Goal: Task Accomplishment & Management: Use online tool/utility

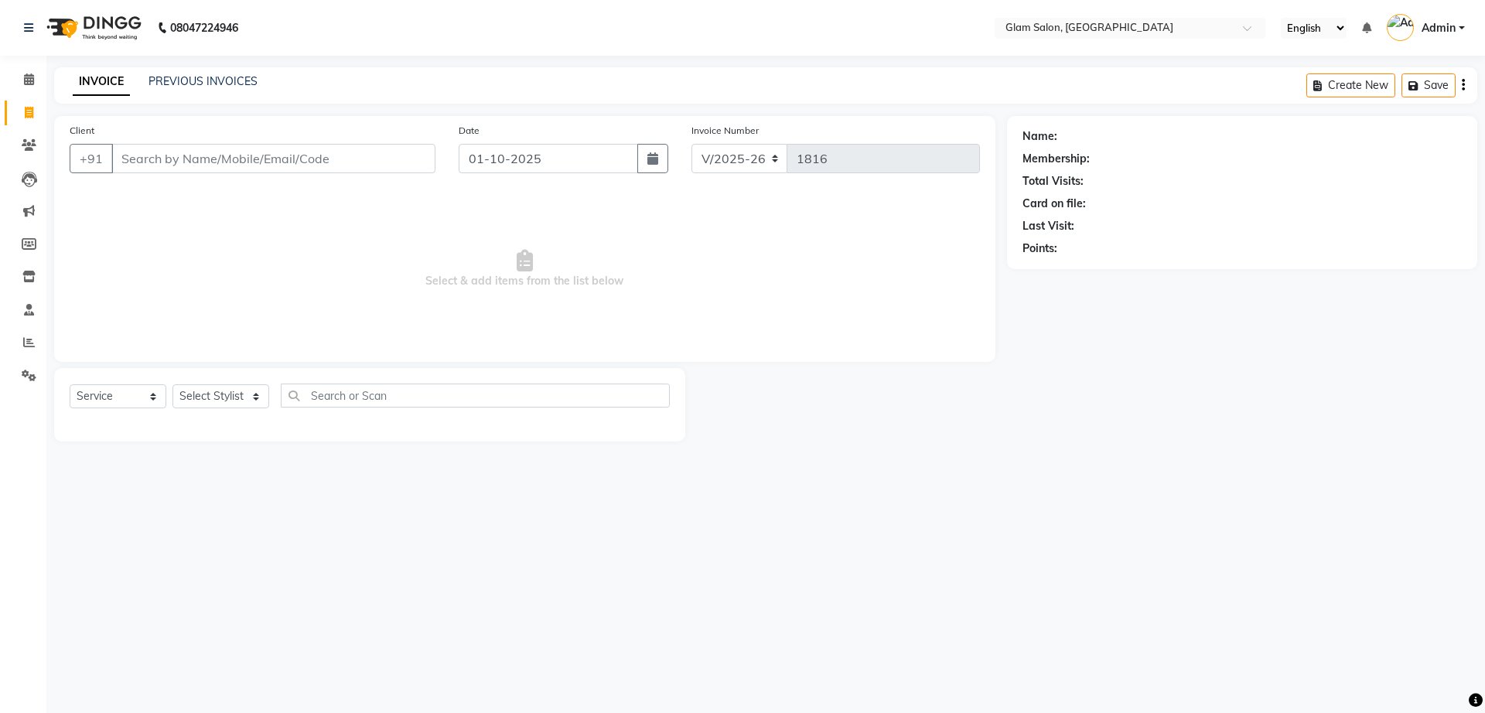
select select "5447"
select select "service"
click at [19, 80] on span at bounding box center [28, 80] width 27 height 18
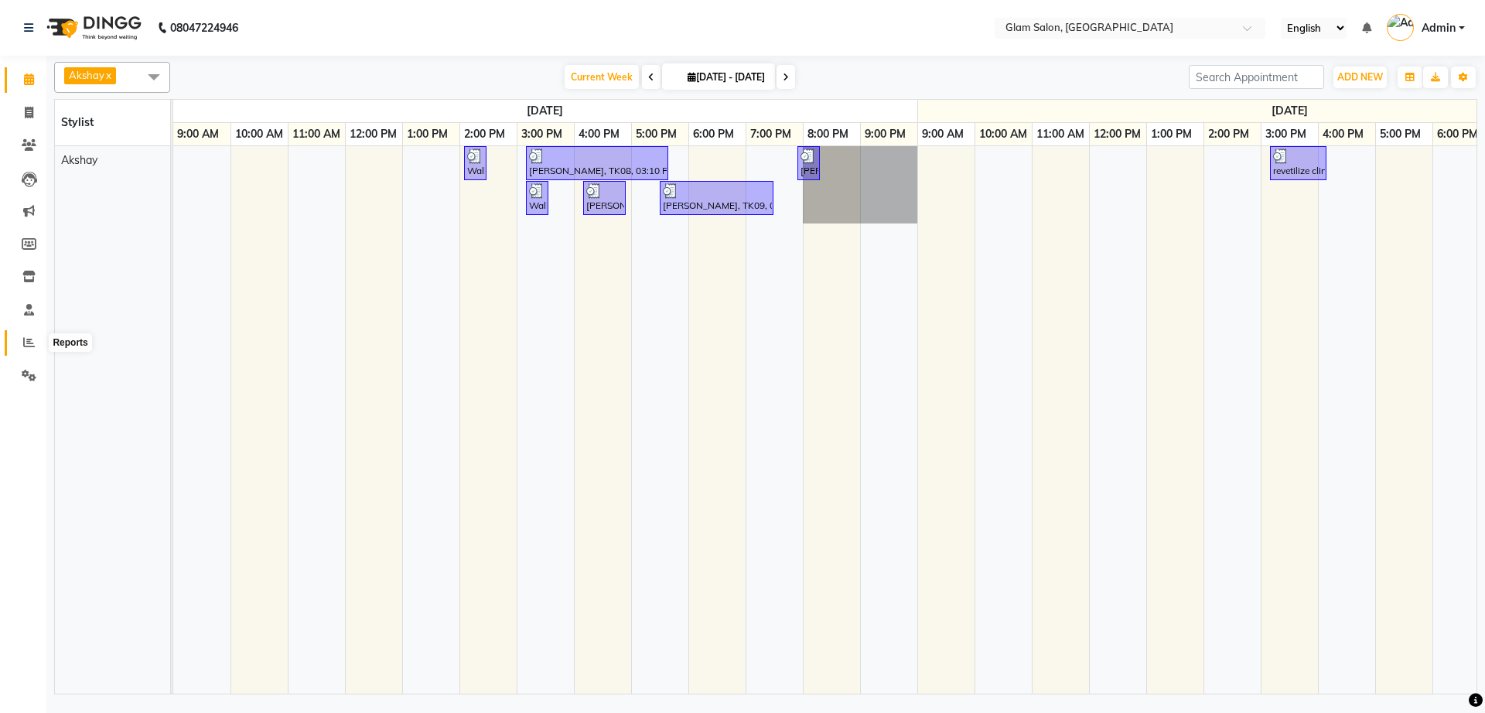
click at [29, 345] on icon at bounding box center [29, 343] width 12 height 12
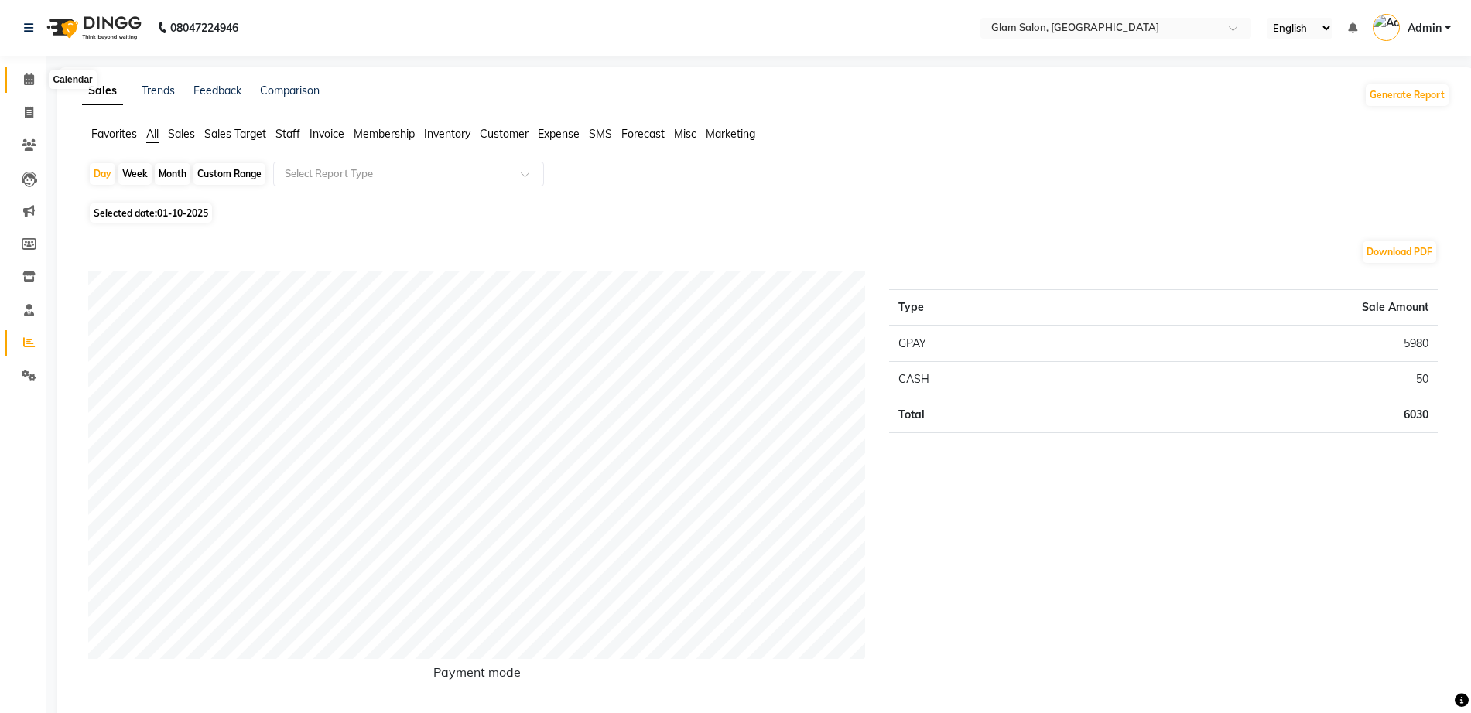
click at [30, 82] on icon at bounding box center [29, 79] width 10 height 12
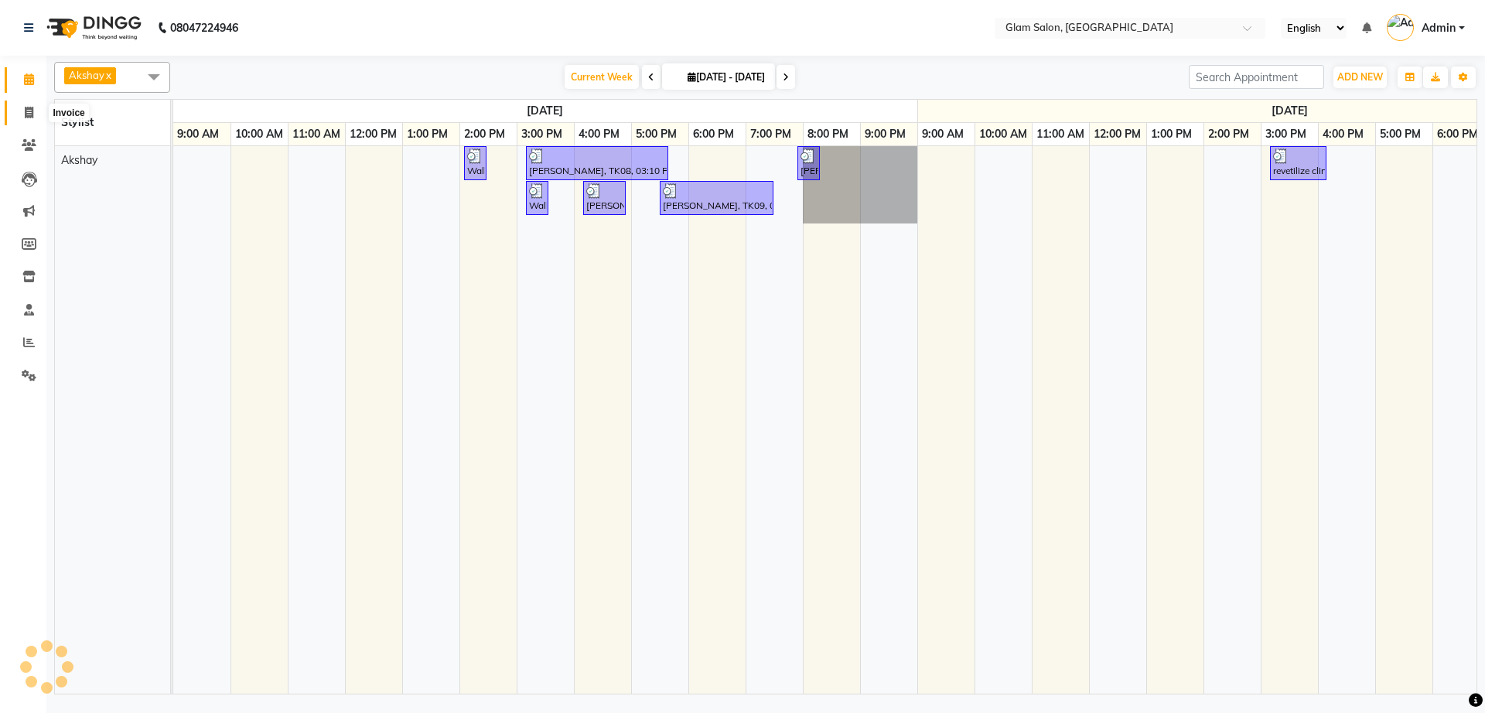
click at [26, 105] on span at bounding box center [28, 113] width 27 height 18
select select "service"
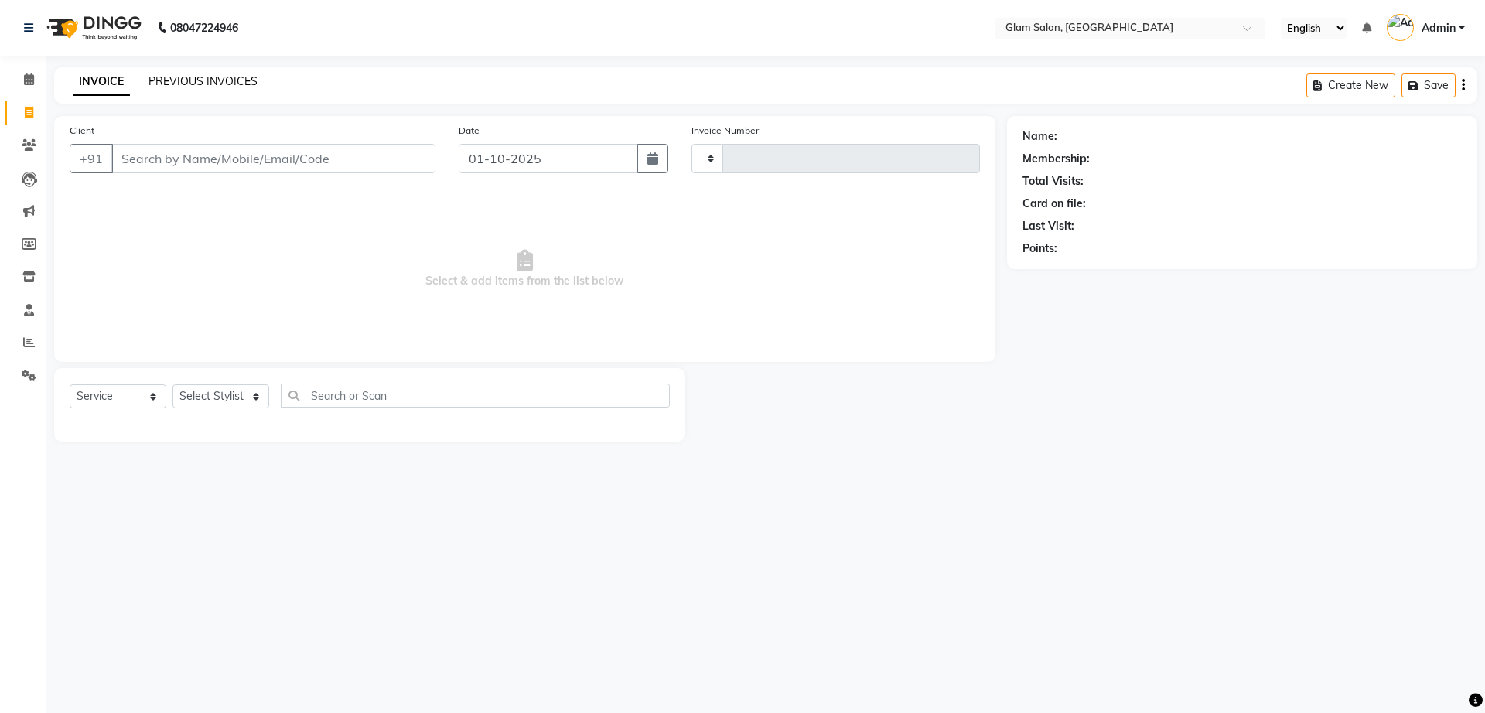
type input "1816"
select select "5447"
click at [175, 83] on link "PREVIOUS INVOICES" at bounding box center [203, 81] width 109 height 14
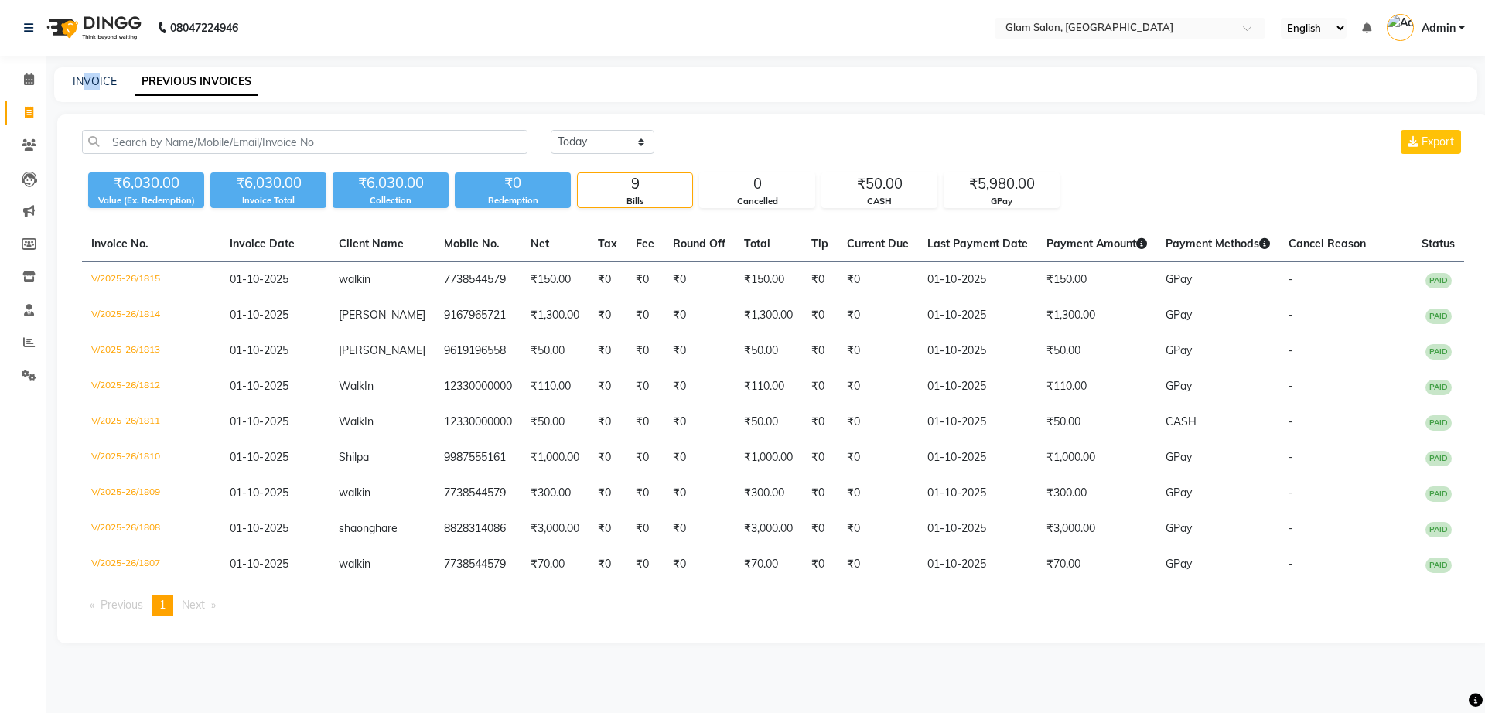
click at [84, 99] on div "INVOICE PREVIOUS INVOICES" at bounding box center [766, 84] width 1424 height 35
click at [30, 87] on span at bounding box center [28, 80] width 27 height 18
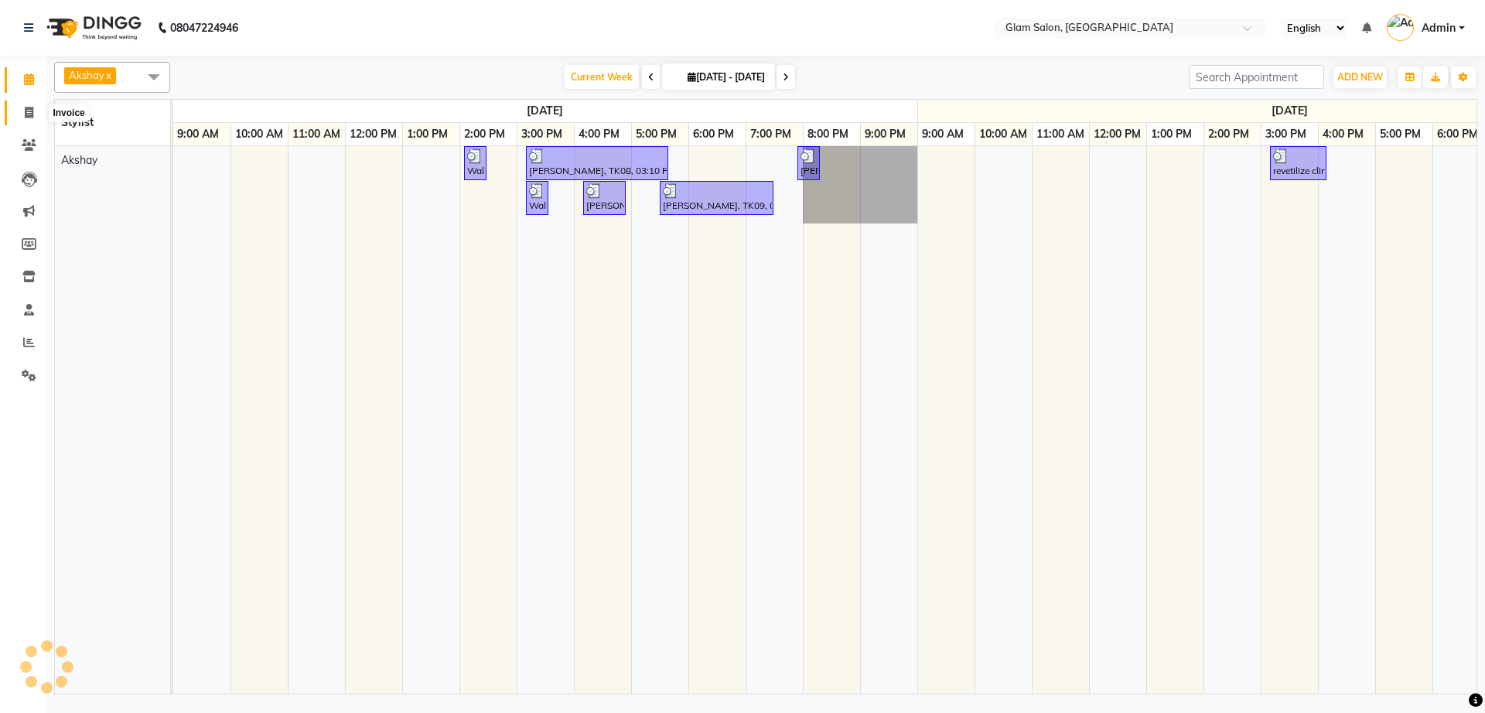
click at [24, 105] on span at bounding box center [28, 113] width 27 height 18
select select "service"
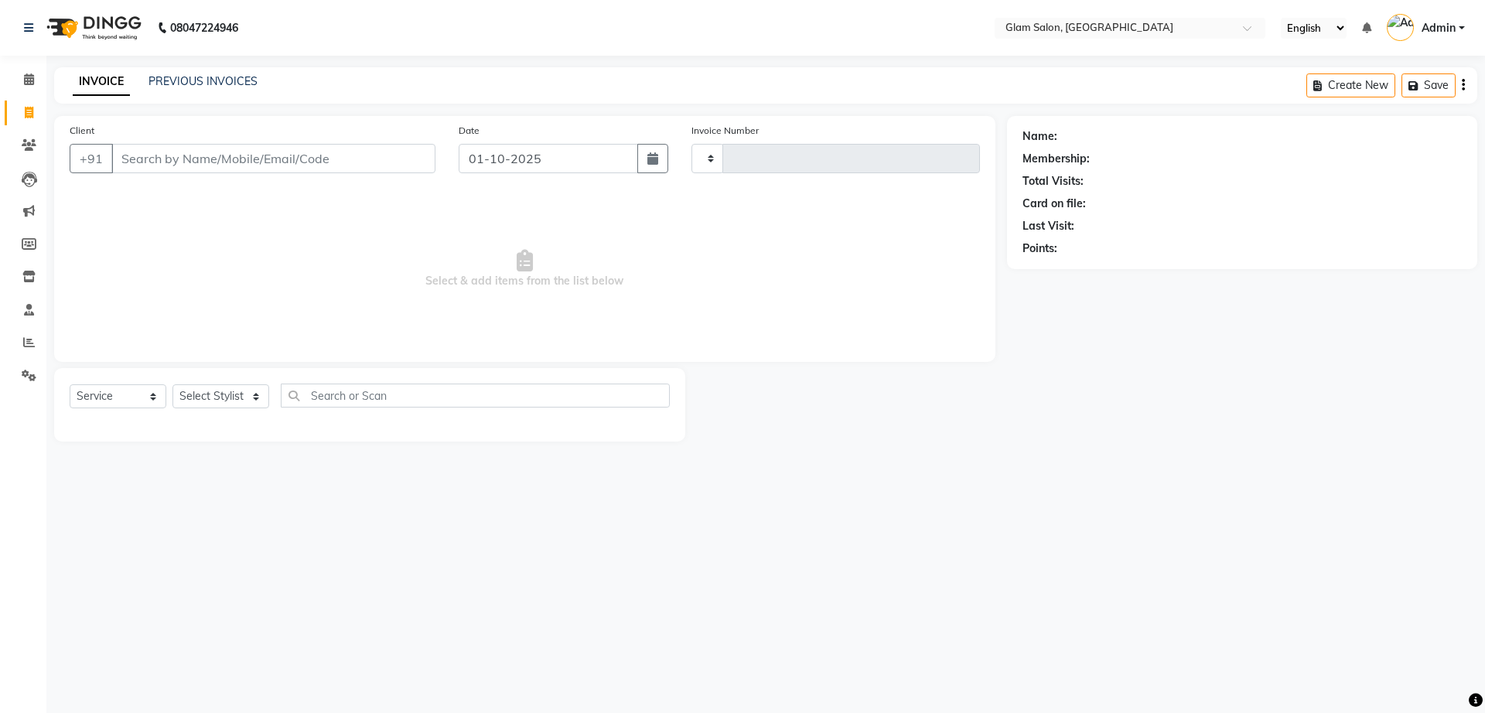
type input "1816"
select select "5447"
type input "7"
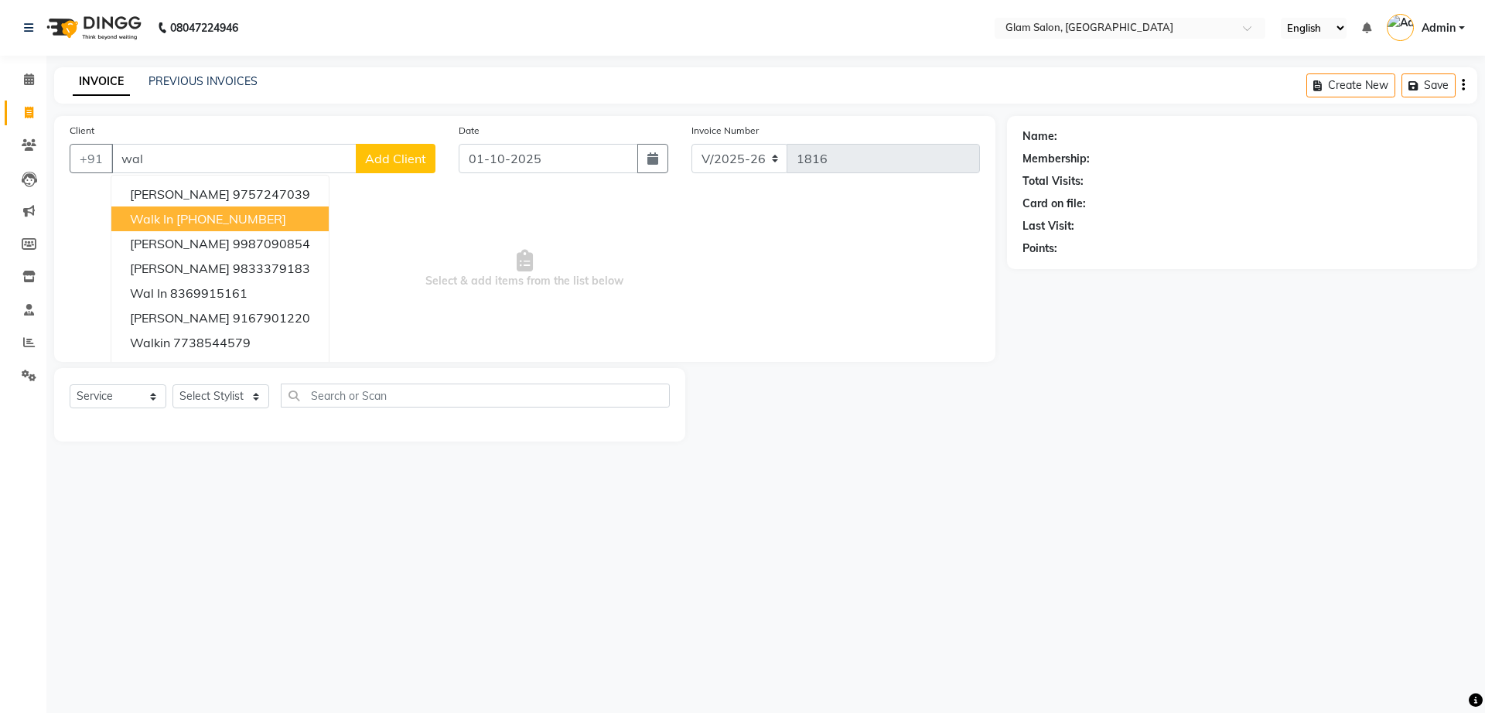
click at [164, 225] on span "Walk In" at bounding box center [151, 218] width 43 height 15
type input "12330000000"
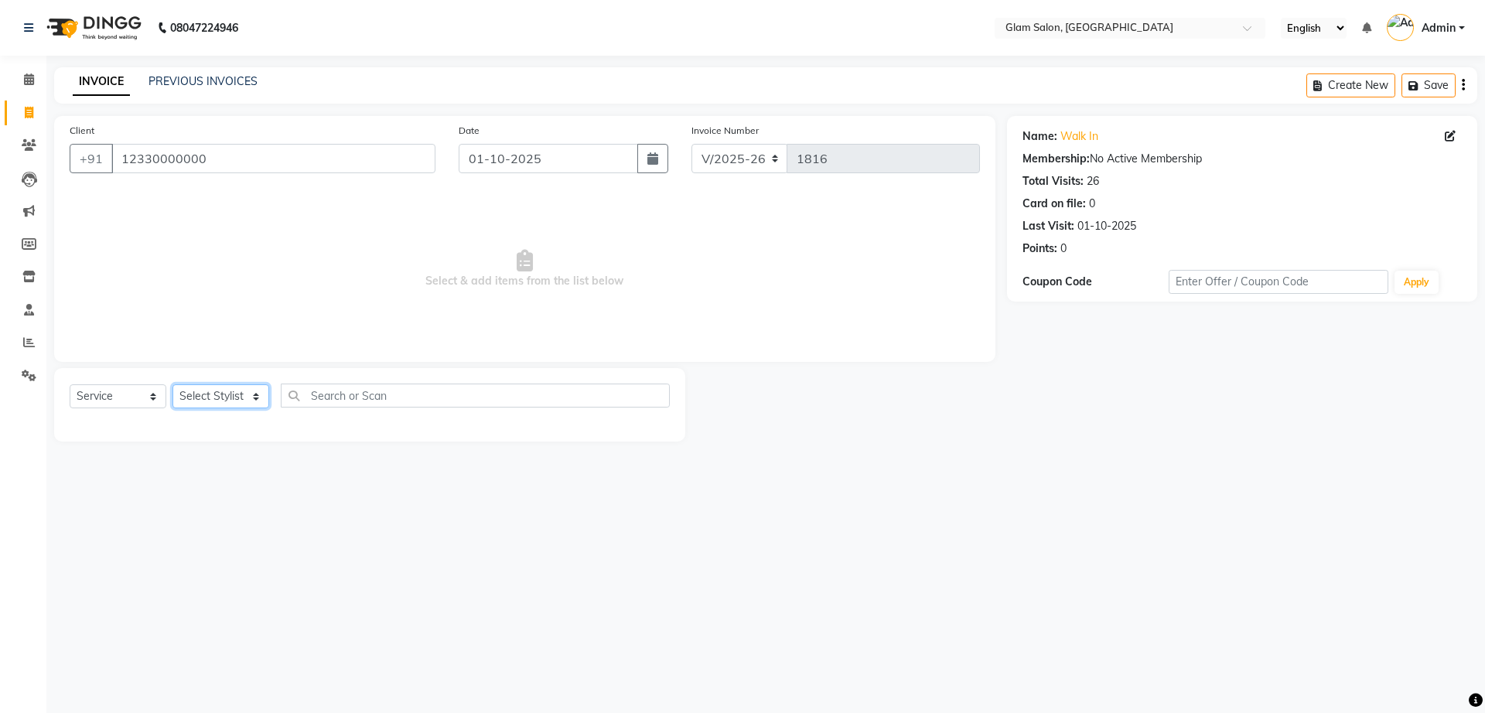
click at [201, 404] on select "Select Stylist Akshay Jyoti Rana Pravin Madke Rahul Pradhan sonal raut" at bounding box center [221, 397] width 97 height 24
select select "36891"
click at [173, 385] on select "Select Stylist Akshay Jyoti Rana Pravin Madke Rahul Pradhan sonal raut" at bounding box center [221, 397] width 97 height 24
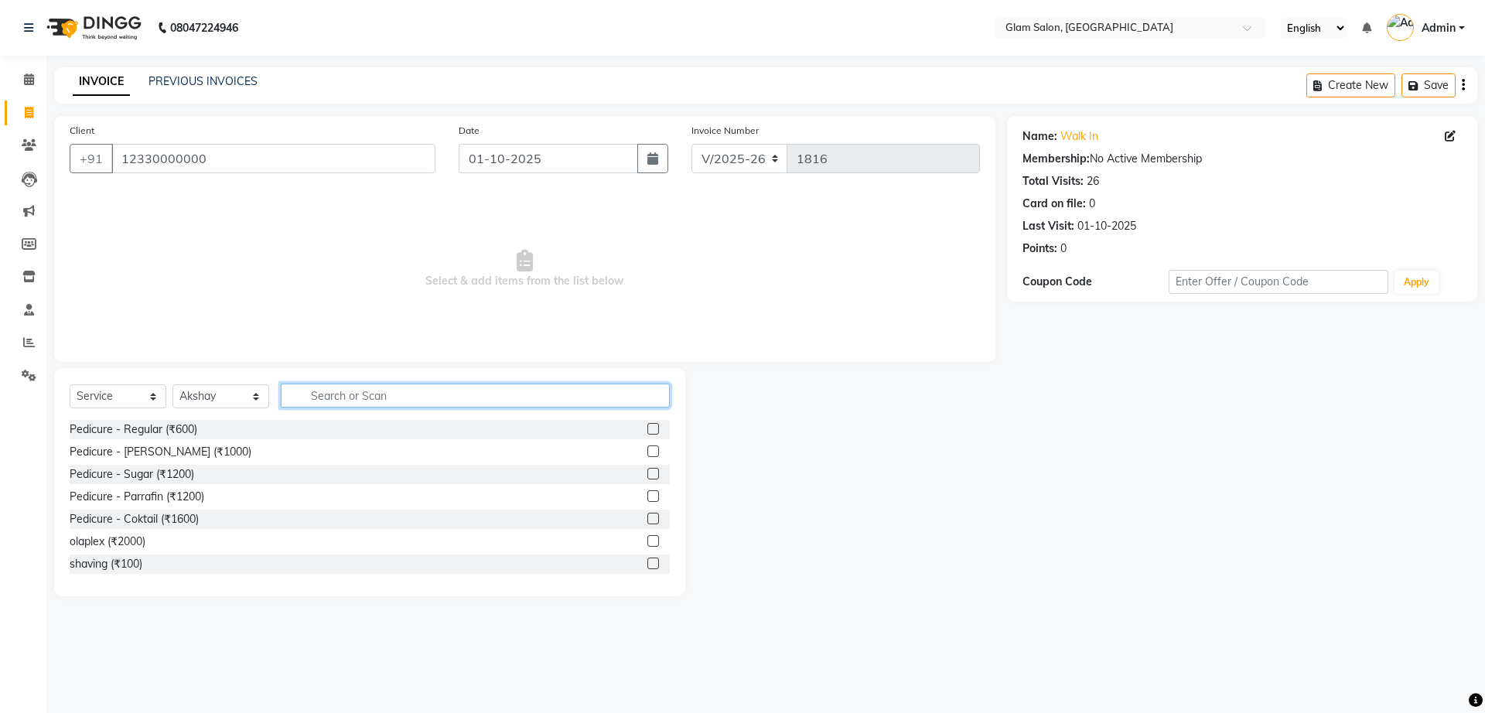
click at [334, 403] on input "text" at bounding box center [475, 396] width 389 height 24
type input "100"
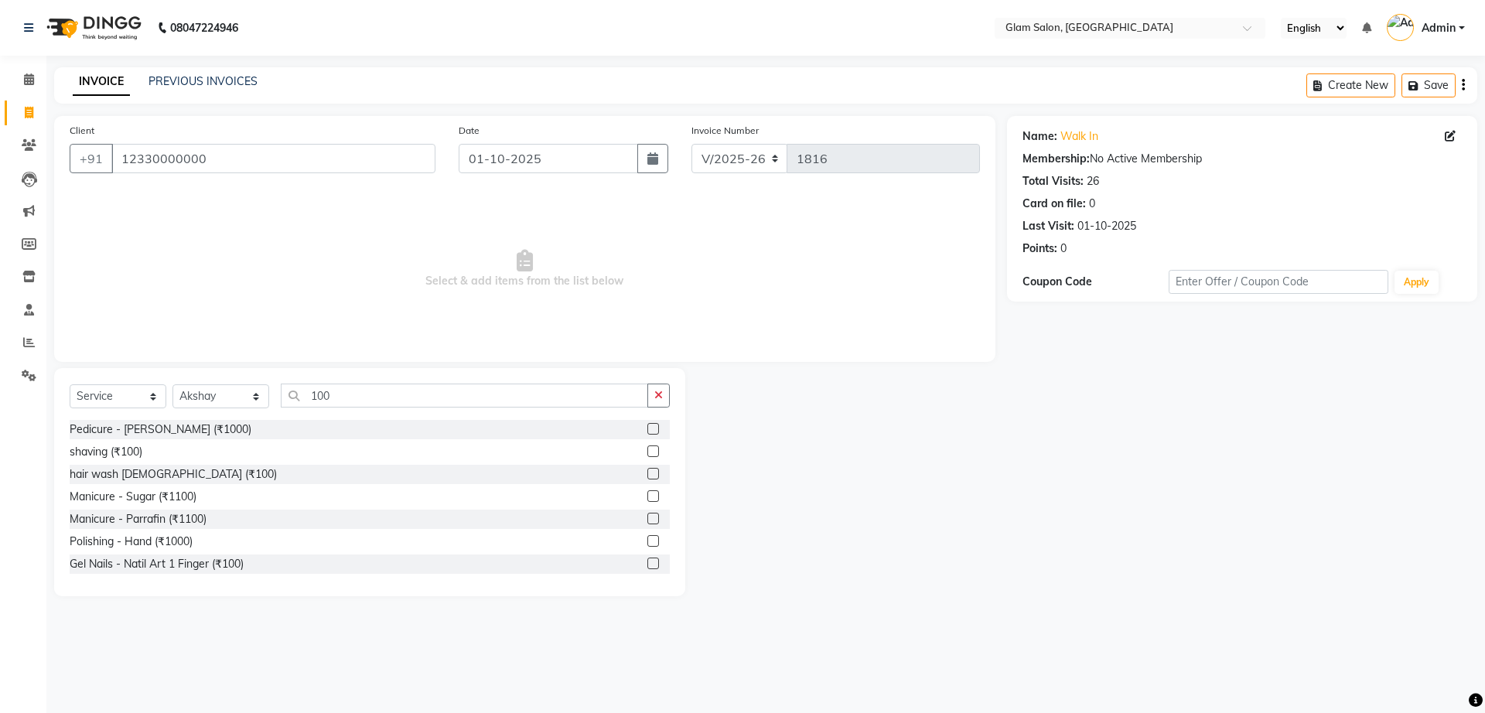
click at [648, 449] on label at bounding box center [654, 452] width 12 height 12
click at [648, 449] on input "checkbox" at bounding box center [653, 452] width 10 height 10
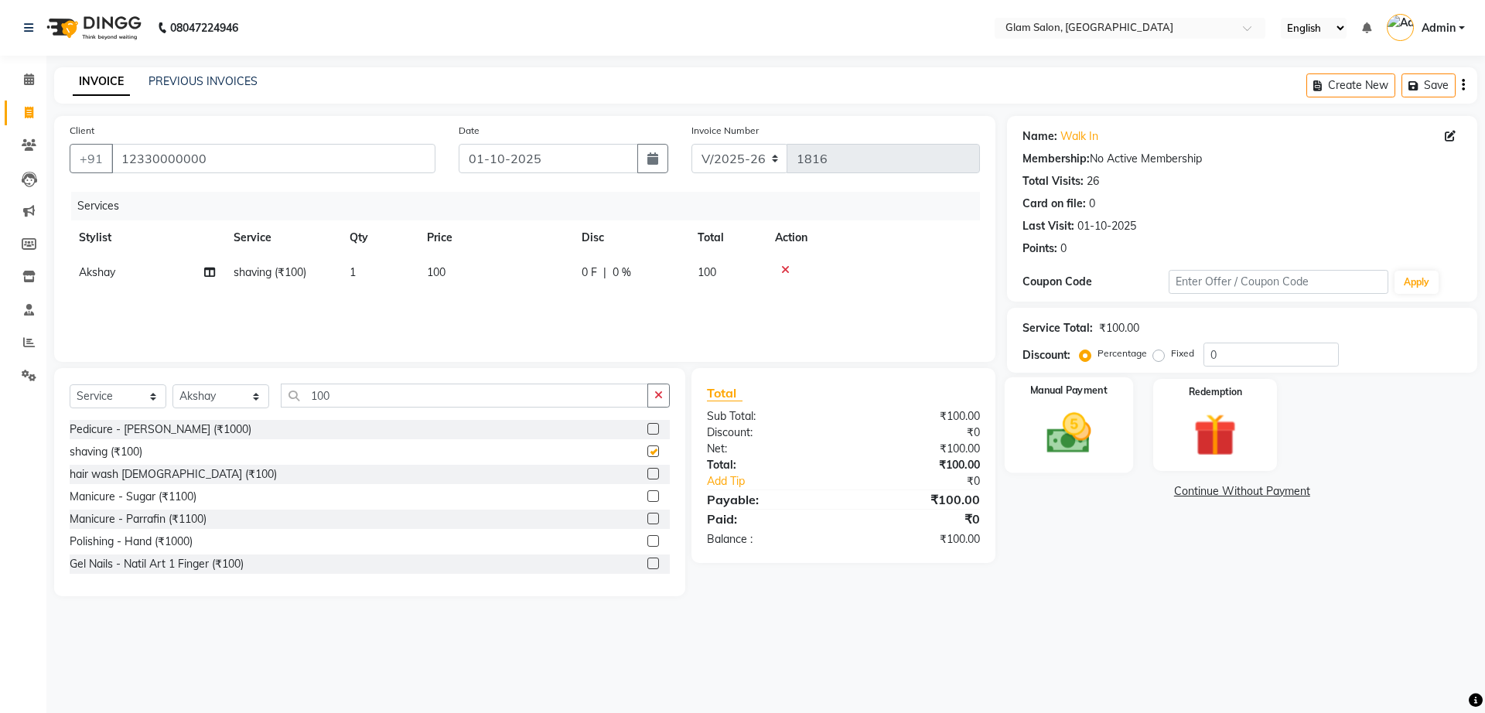
checkbox input "false"
click at [1071, 449] on img at bounding box center [1069, 433] width 72 height 51
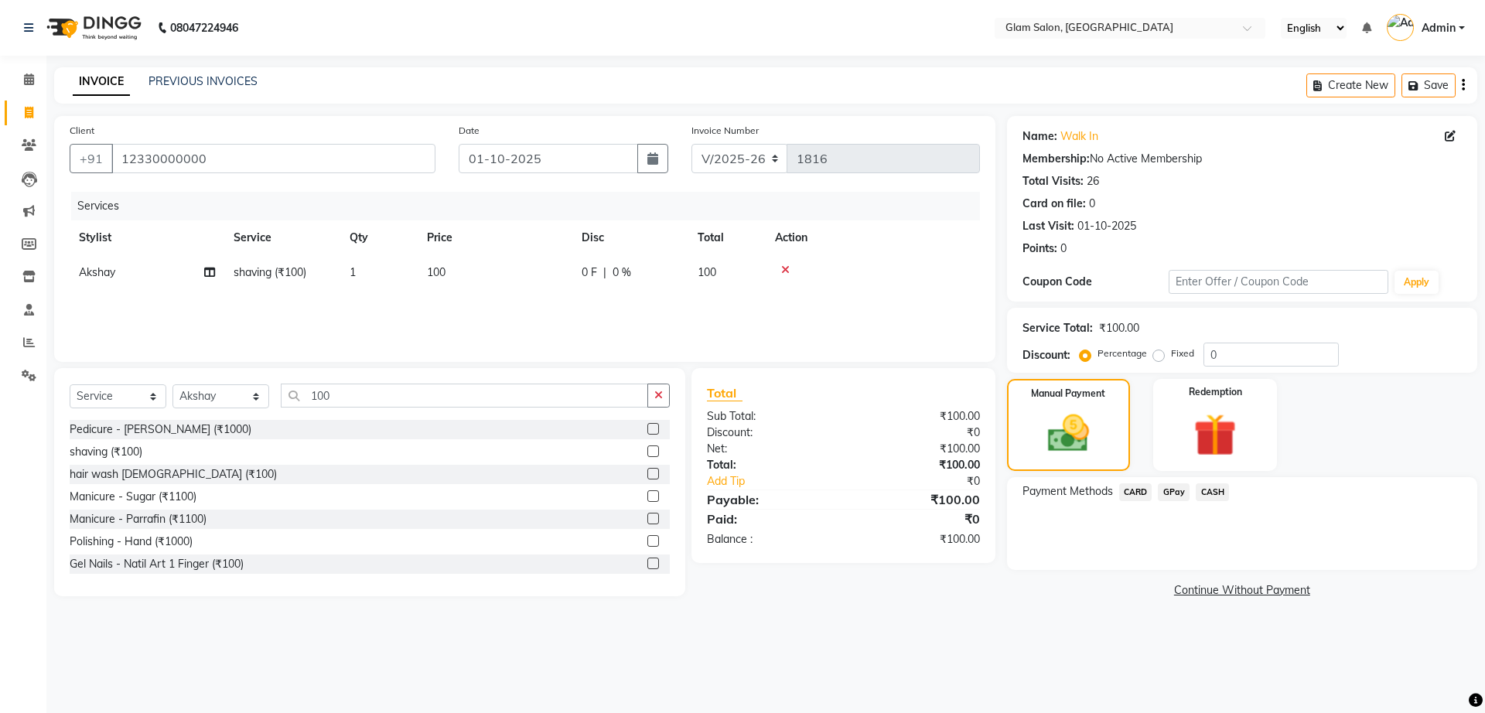
click at [1167, 492] on span "GPay" at bounding box center [1174, 493] width 32 height 18
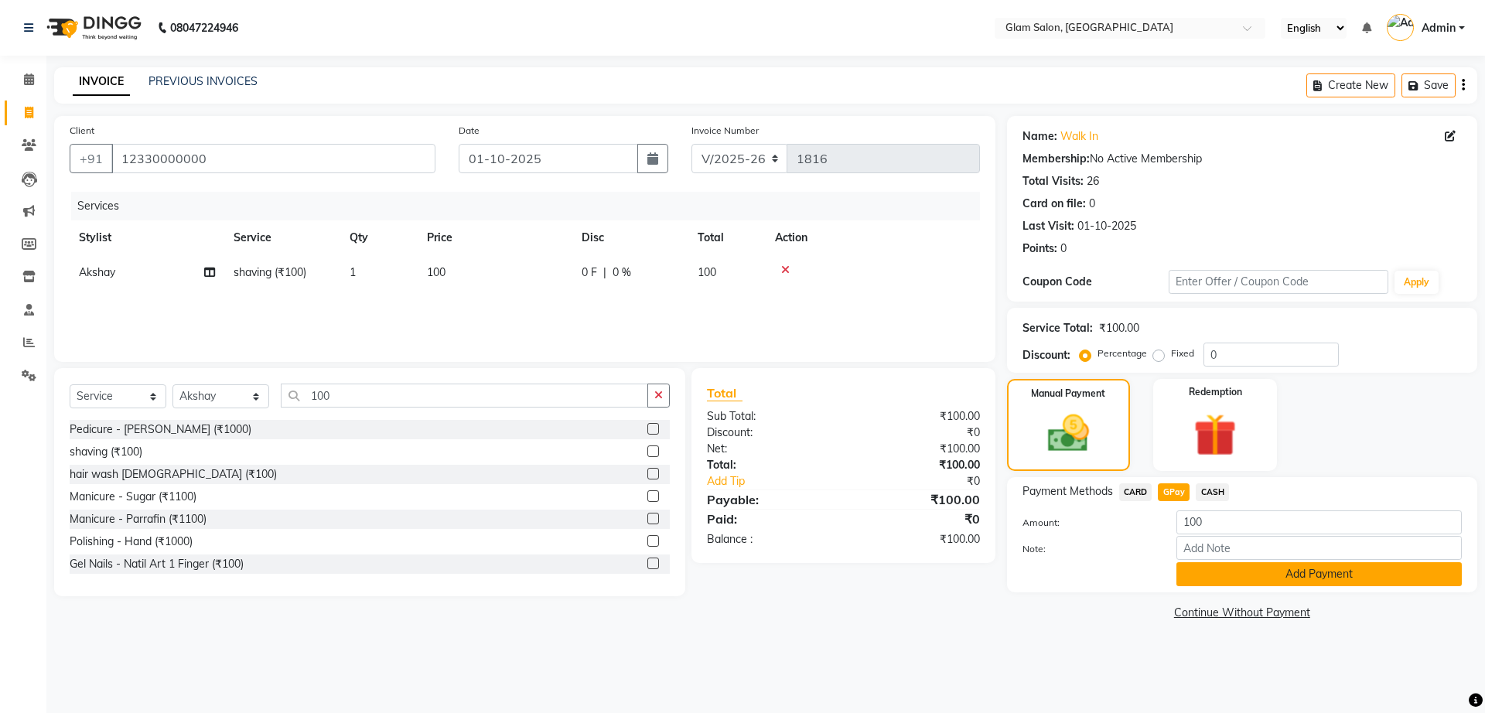
click at [1250, 582] on button "Add Payment" at bounding box center [1319, 574] width 285 height 24
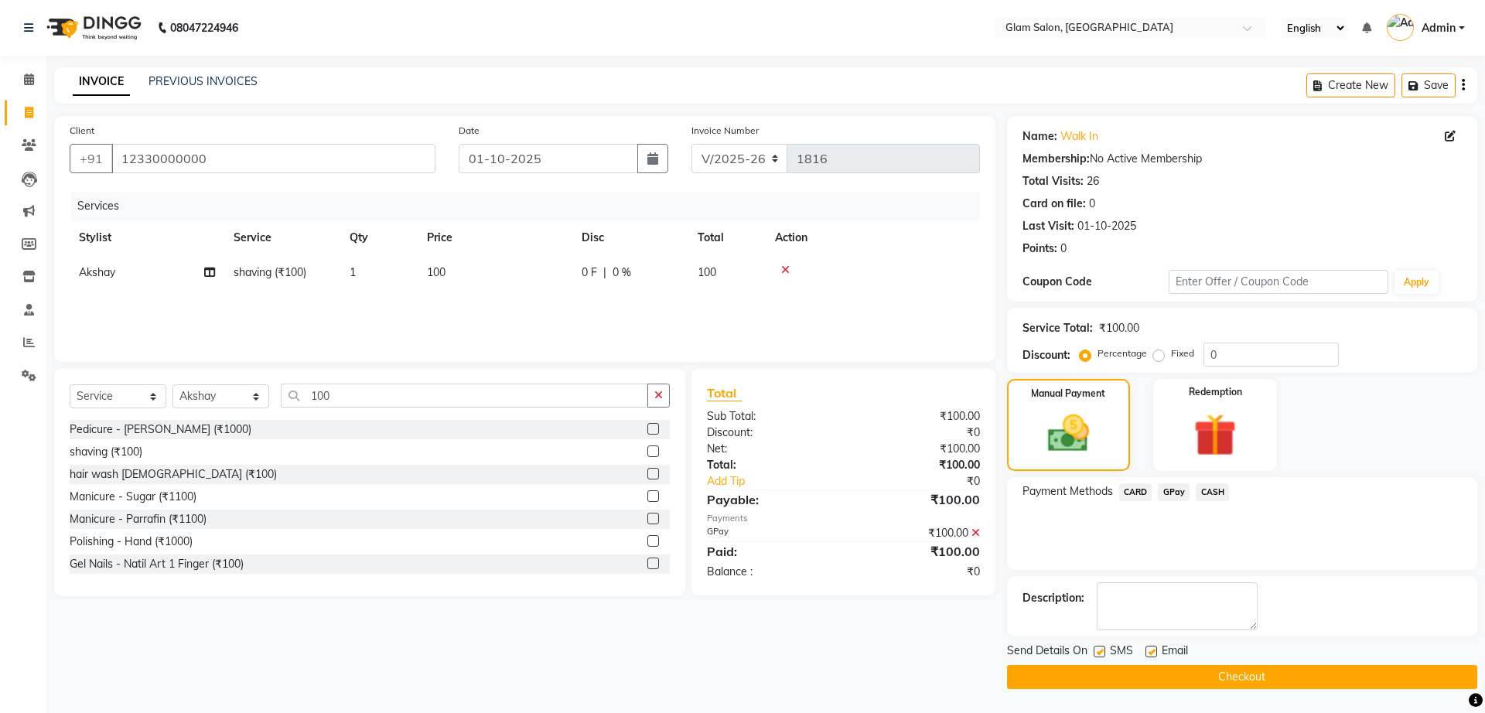
click at [1151, 653] on label at bounding box center [1152, 652] width 12 height 12
click at [1151, 653] on input "checkbox" at bounding box center [1151, 653] width 10 height 10
checkbox input "false"
click at [1102, 654] on label at bounding box center [1100, 652] width 12 height 12
click at [1102, 654] on input "checkbox" at bounding box center [1099, 653] width 10 height 10
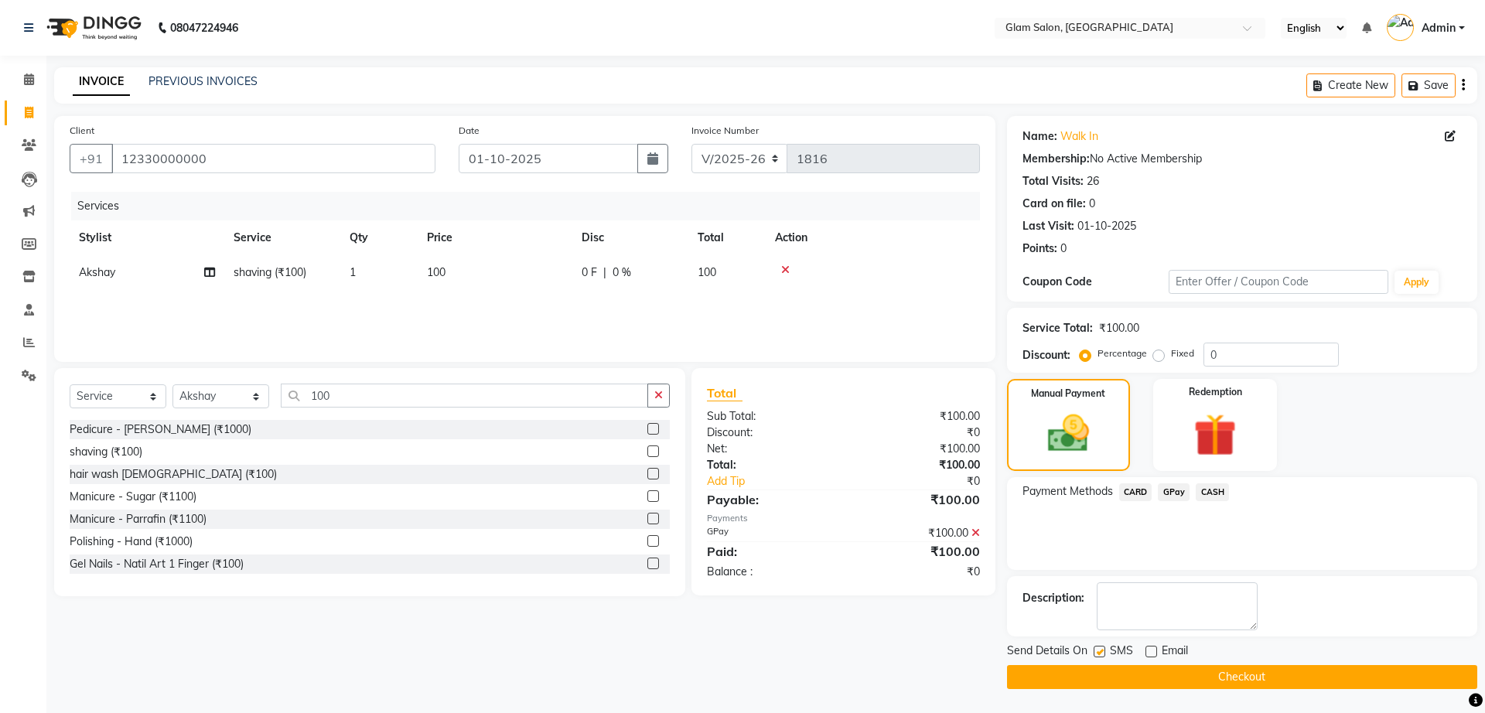
checkbox input "false"
click at [1107, 669] on button "Checkout" at bounding box center [1242, 677] width 470 height 24
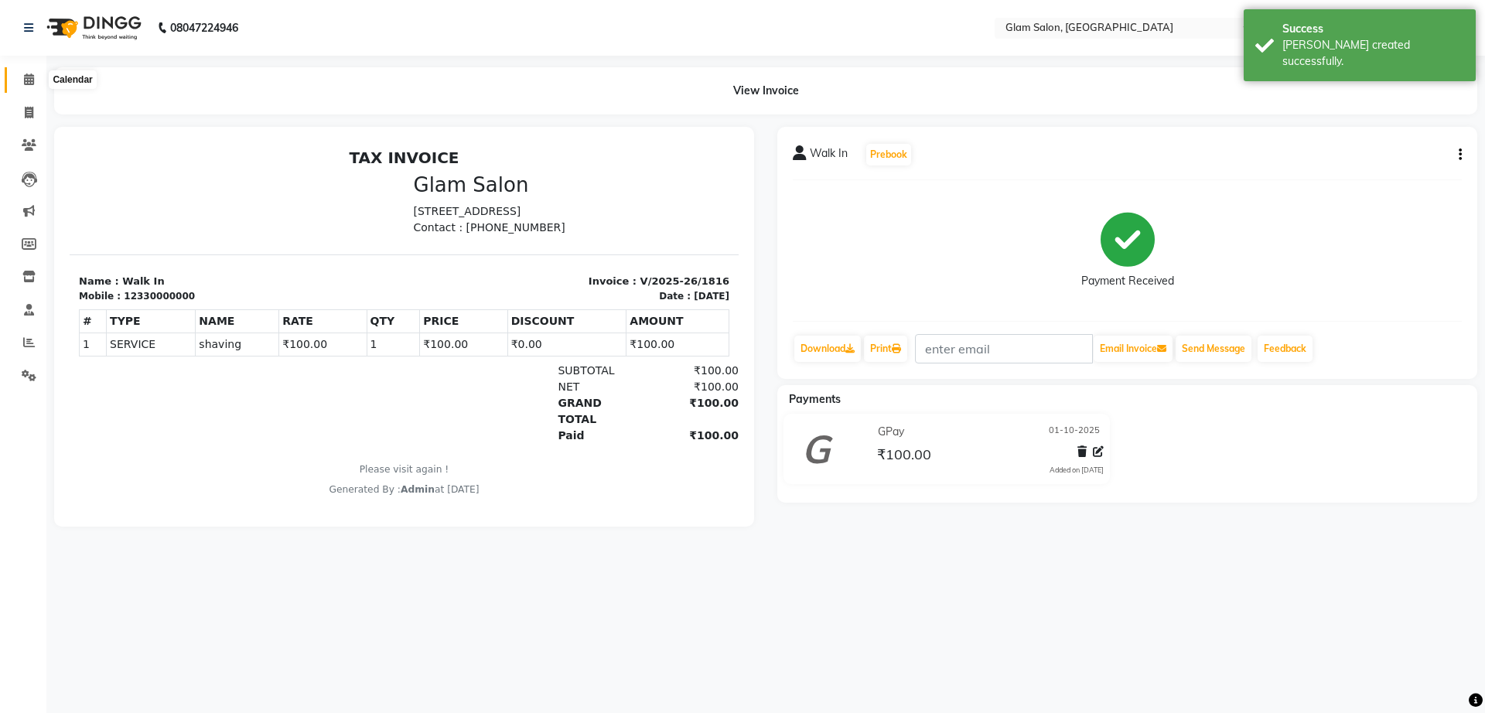
click at [19, 78] on span at bounding box center [28, 80] width 27 height 18
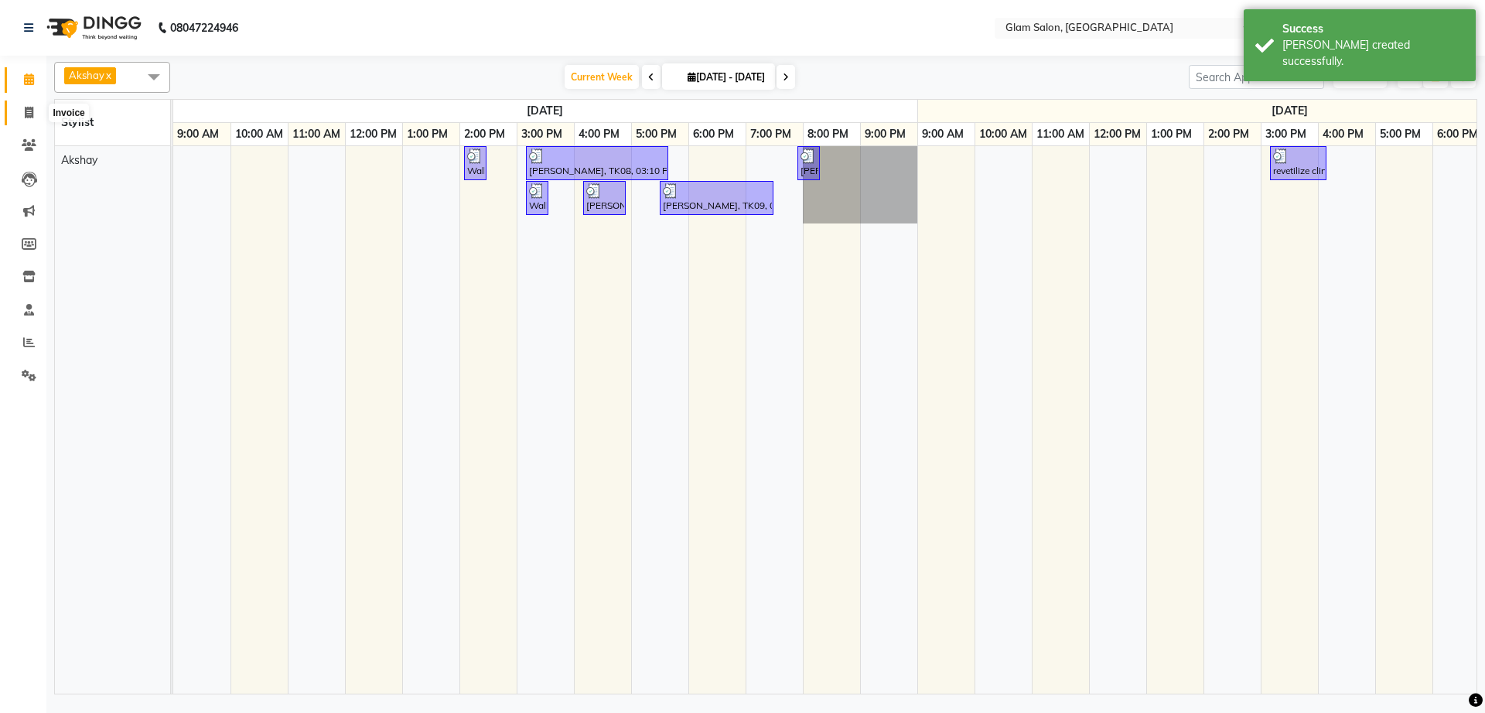
click at [32, 107] on icon at bounding box center [29, 113] width 9 height 12
select select "5447"
select select "service"
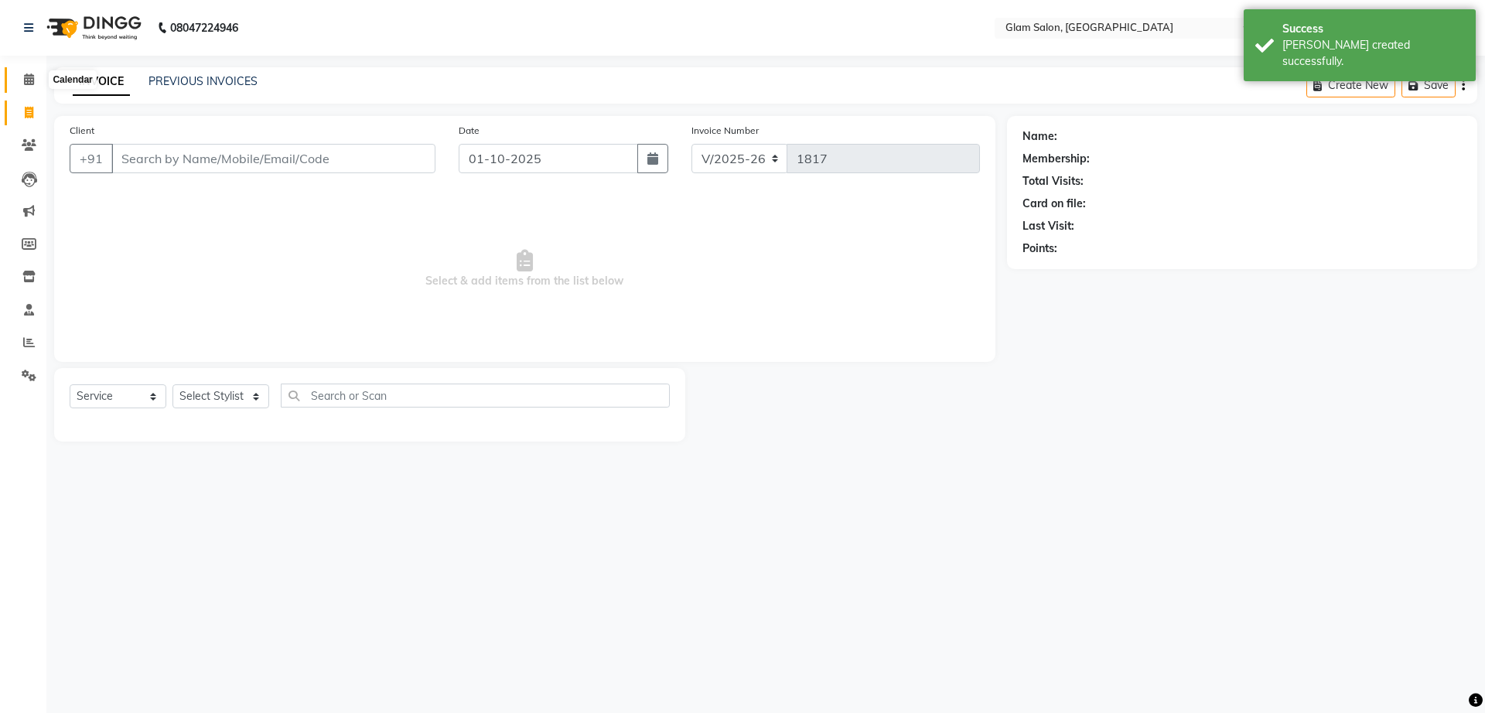
click at [33, 82] on icon at bounding box center [29, 79] width 10 height 12
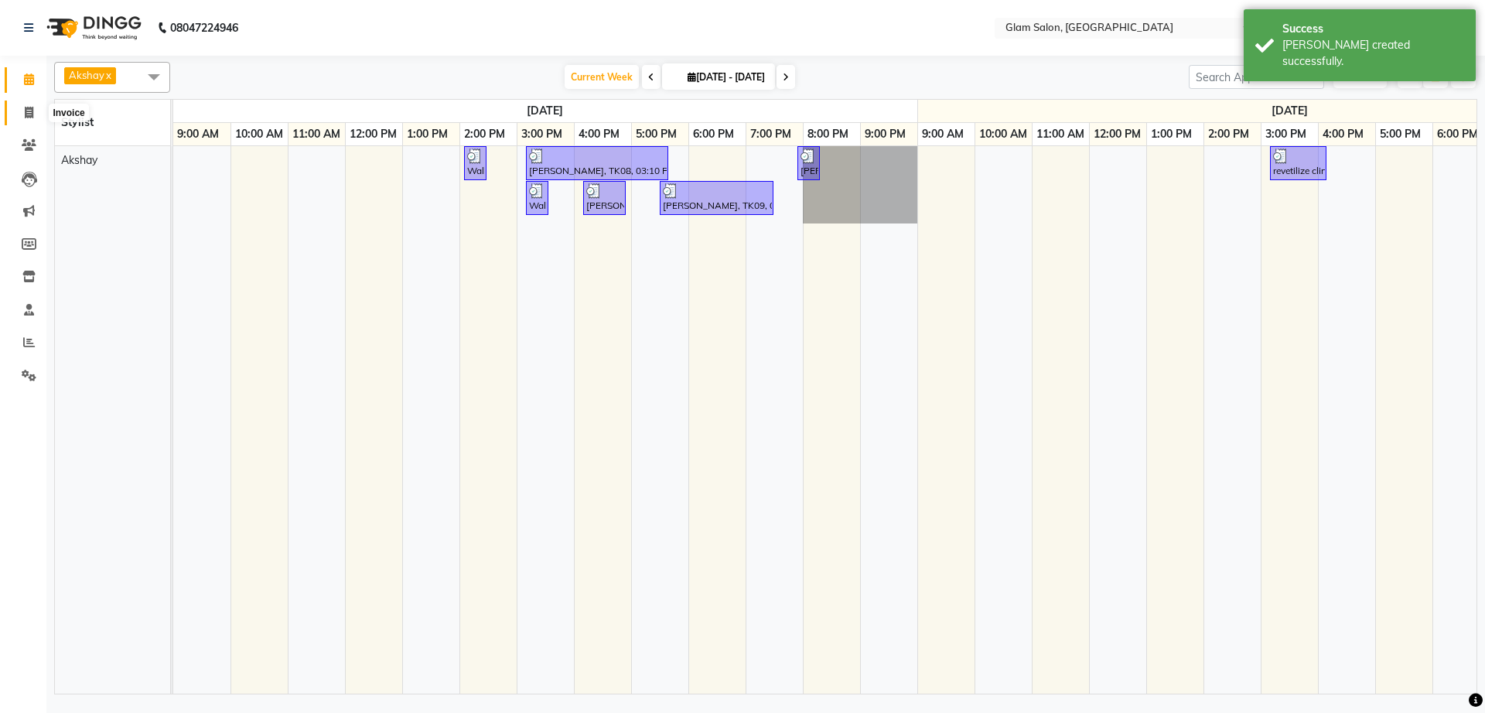
click at [26, 111] on icon at bounding box center [29, 113] width 9 height 12
select select "5447"
select select "service"
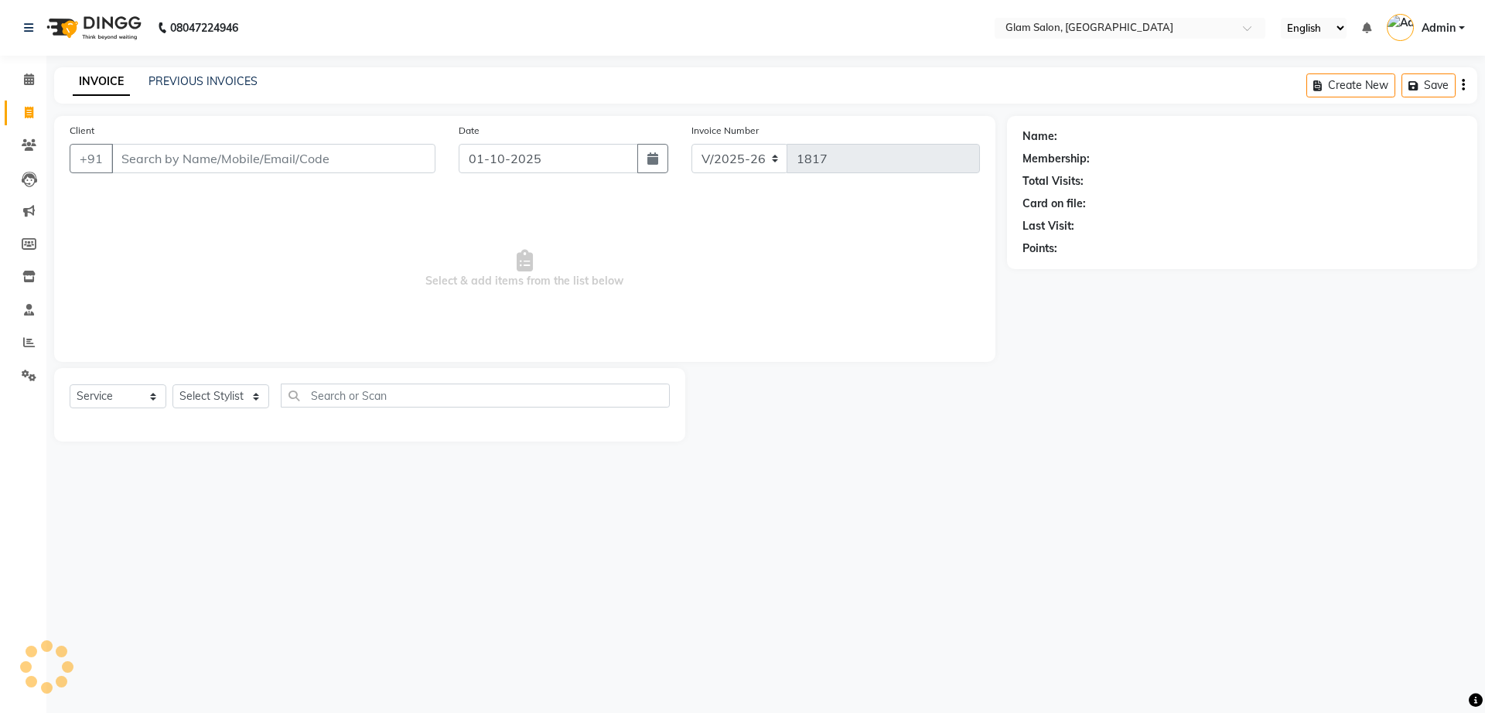
select select "5447"
select select "service"
click at [35, 337] on span at bounding box center [28, 343] width 27 height 18
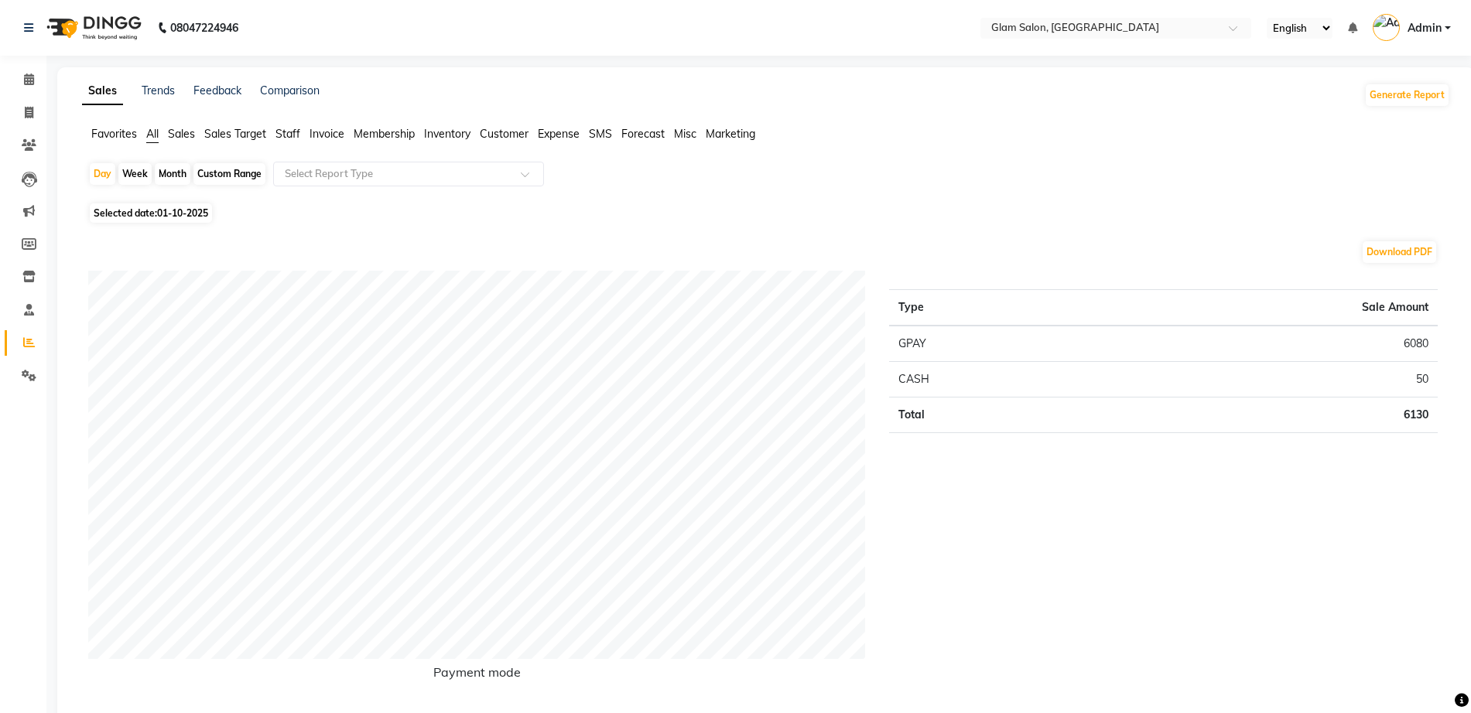
click at [156, 212] on span "Selected date: [DATE]" at bounding box center [151, 212] width 122 height 19
select select "10"
select select "2025"
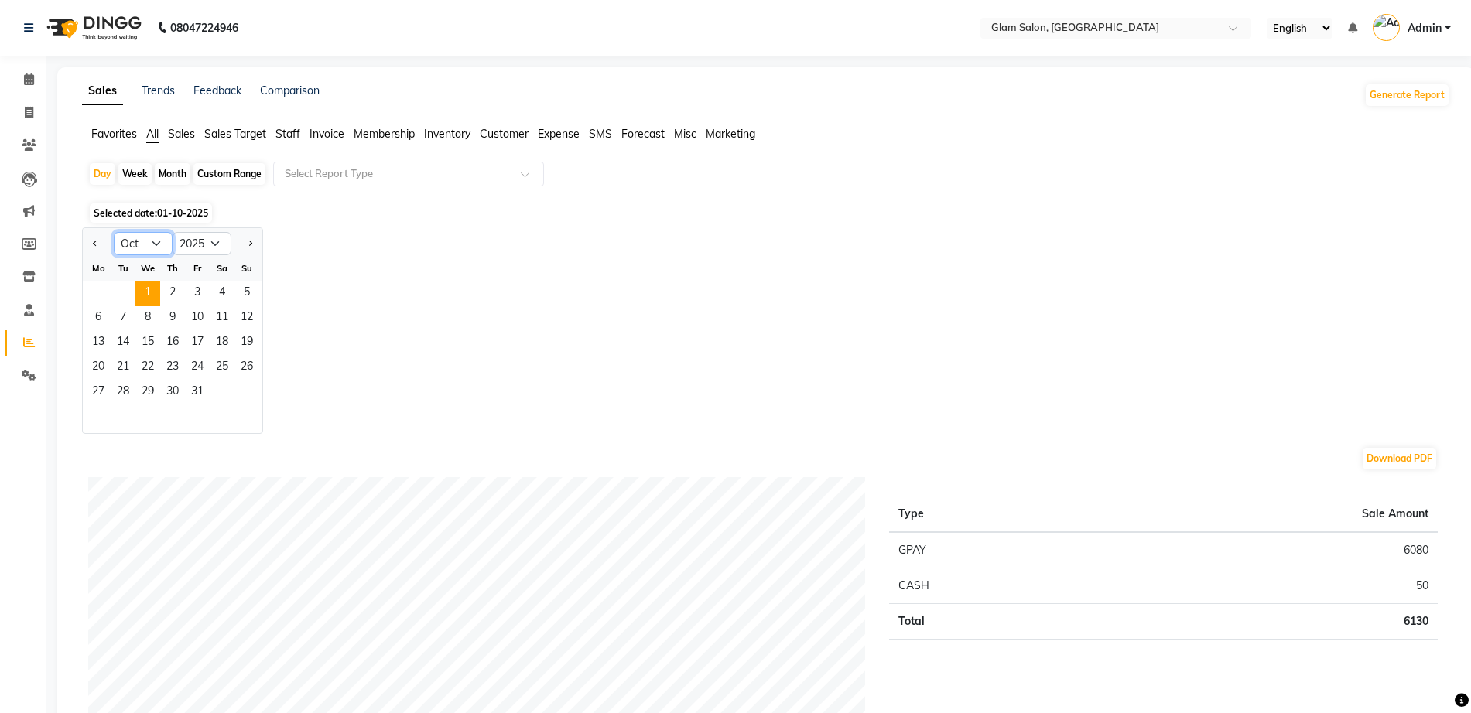
click at [125, 239] on select "Jan Feb Mar Apr May Jun [DATE] Aug Sep Oct Nov Dec" at bounding box center [143, 243] width 59 height 23
click at [114, 232] on select "Jan Feb Mar Apr May Jun [DATE] Aug Sep Oct Nov Dec" at bounding box center [143, 243] width 59 height 23
click at [156, 244] on select "Jan Feb Mar Apr May Jun [DATE] Aug Sep Oct Nov Dec" at bounding box center [143, 243] width 59 height 23
select select "9"
click at [114, 232] on select "Jan Feb Mar Apr May Jun [DATE] Aug Sep Oct Nov Dec" at bounding box center [143, 243] width 59 height 23
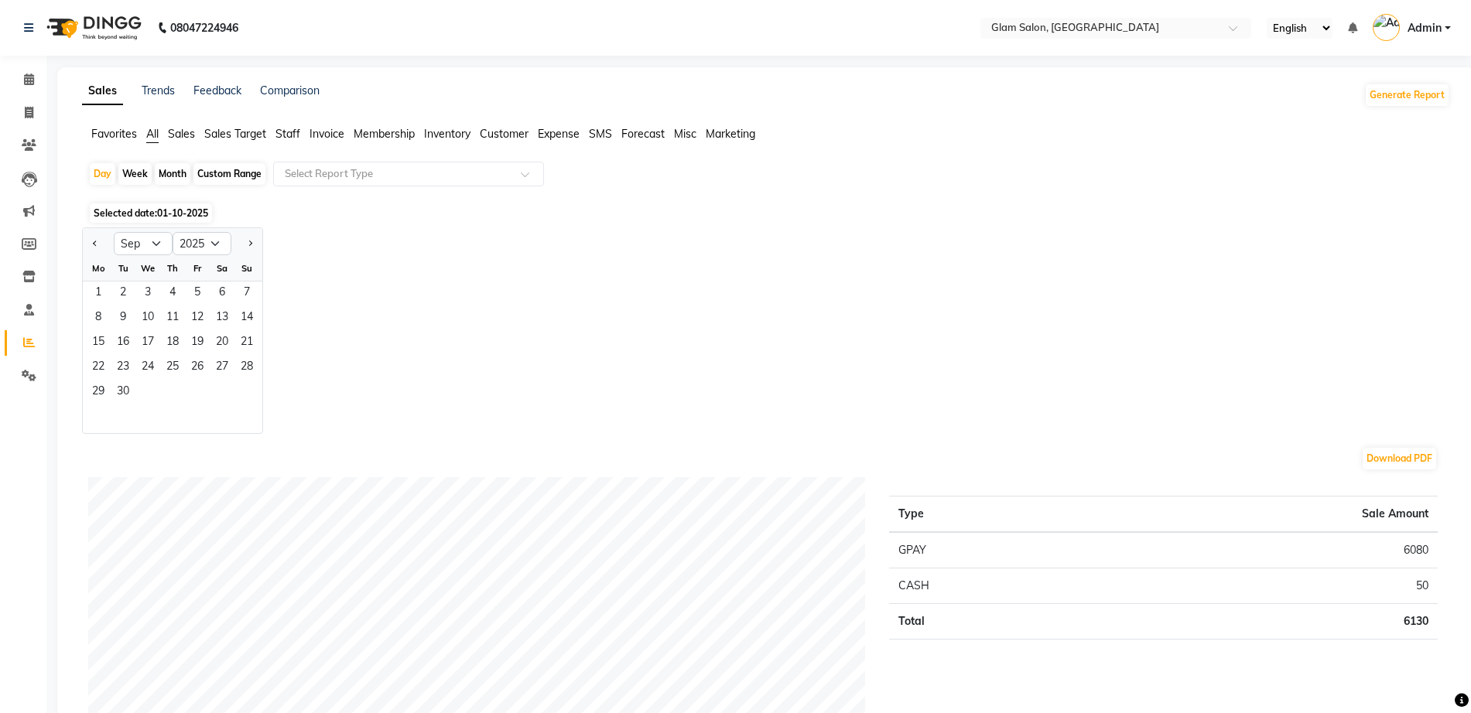
click at [247, 170] on div "Custom Range" at bounding box center [229, 174] width 72 height 22
select select "10"
select select "2025"
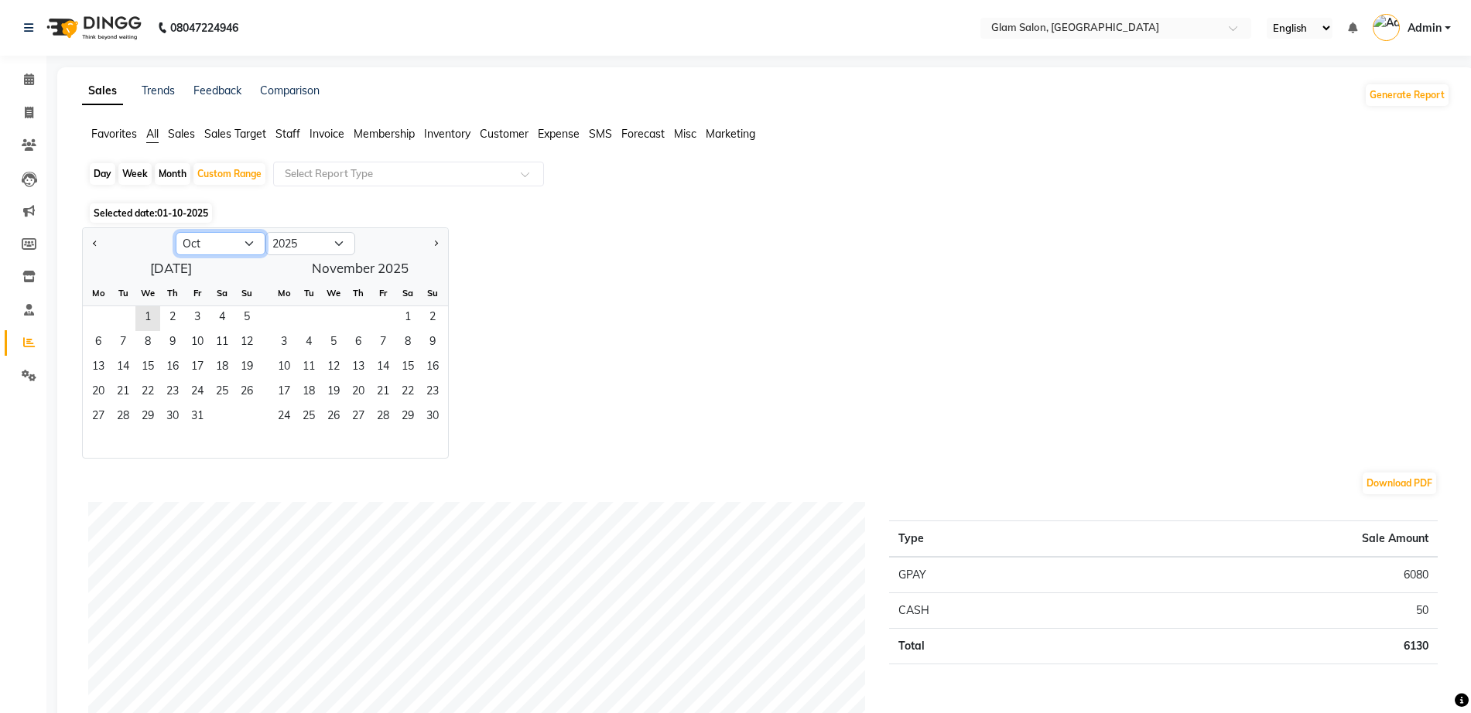
click at [213, 246] on select "Jan Feb Mar Apr May Jun [DATE] Aug Sep Oct Nov Dec" at bounding box center [221, 243] width 90 height 23
select select "9"
click at [176, 232] on select "Jan Feb Mar Apr May Jun [DATE] Aug Sep Oct Nov Dec" at bounding box center [221, 243] width 90 height 23
click at [119, 321] on span "2" at bounding box center [123, 318] width 25 height 25
click at [100, 323] on span "1" at bounding box center [98, 318] width 25 height 25
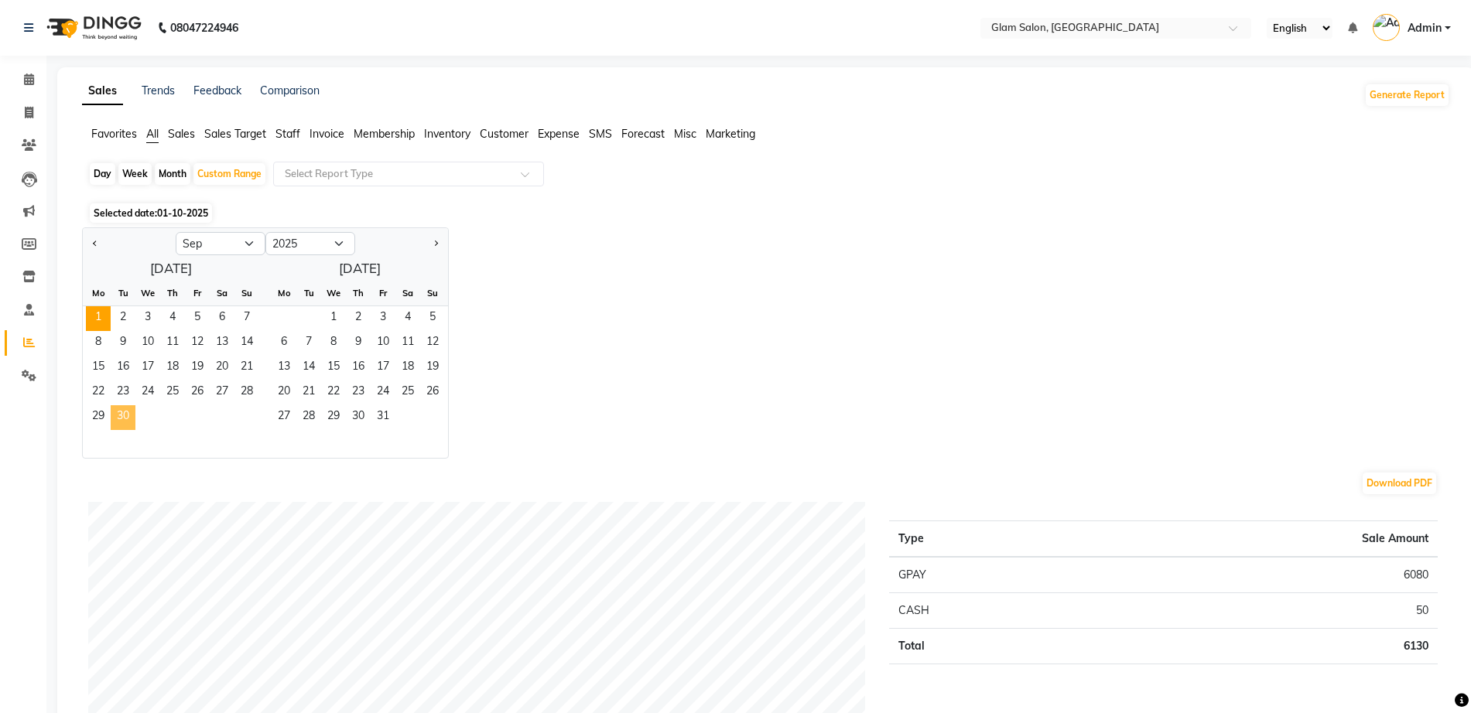
click at [122, 407] on span "30" at bounding box center [123, 417] width 25 height 25
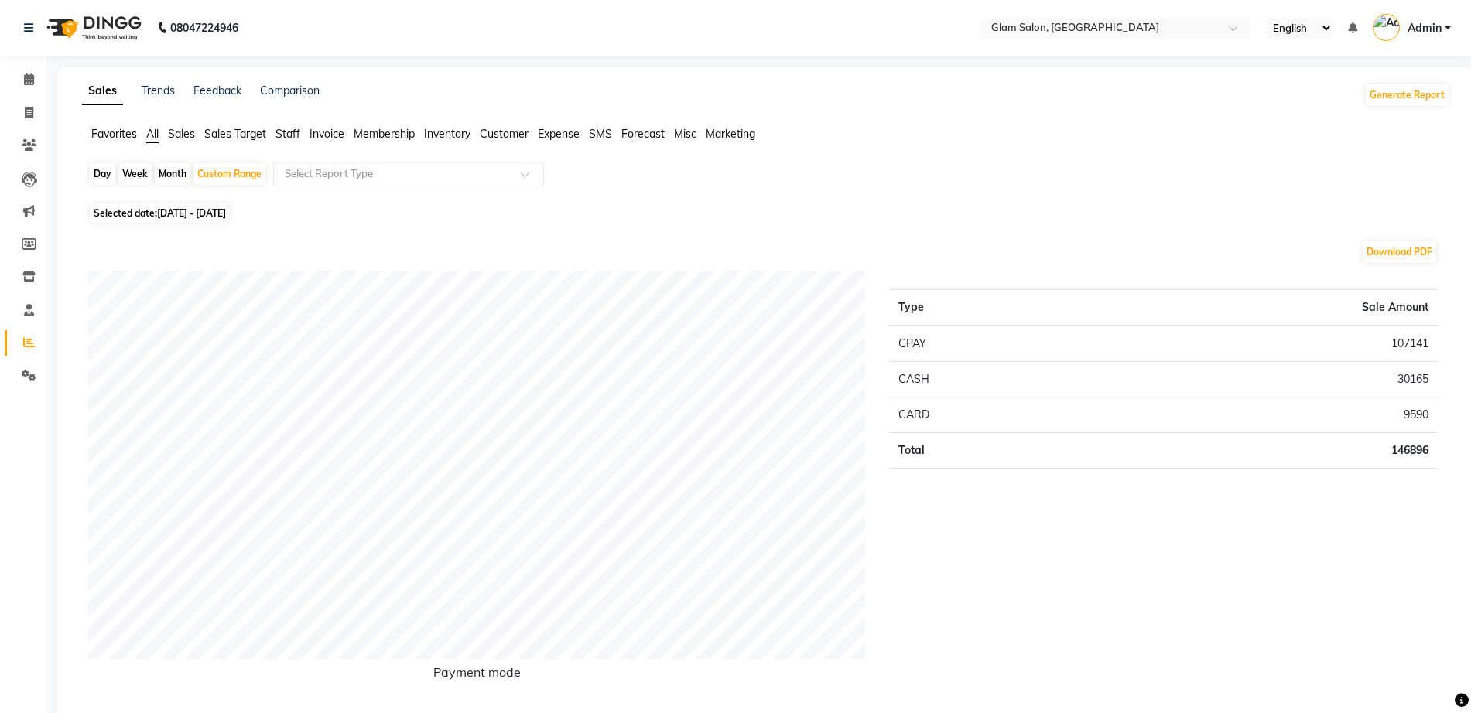
click at [291, 133] on span "Staff" at bounding box center [287, 134] width 25 height 14
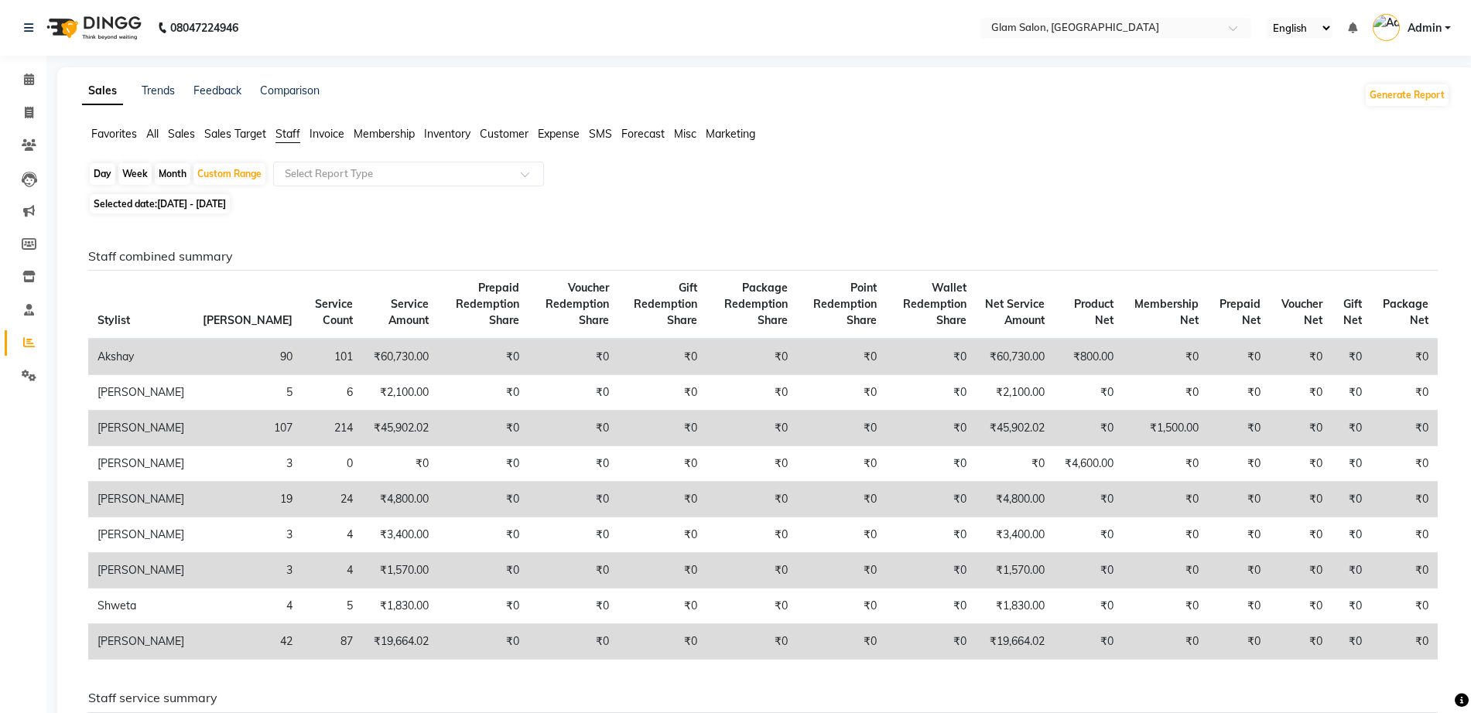
click at [291, 133] on span "Staff" at bounding box center [287, 134] width 25 height 14
click at [29, 79] on icon at bounding box center [29, 79] width 10 height 12
